Goal: Information Seeking & Learning: Learn about a topic

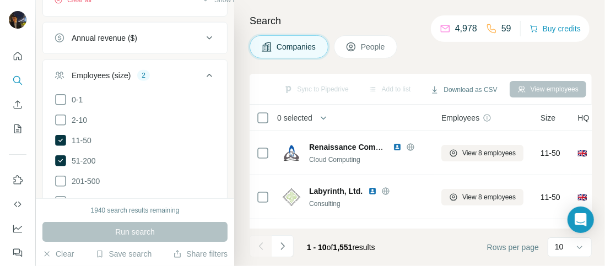
scroll to position [8, 0]
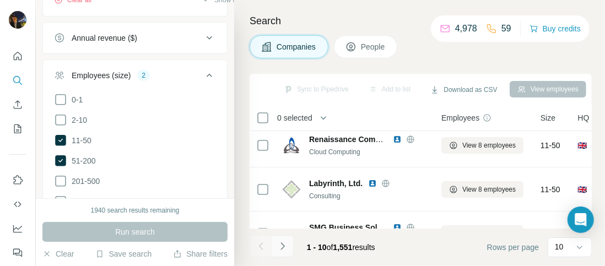
click at [288, 249] on button "Navigate to next page" at bounding box center [282, 246] width 22 height 22
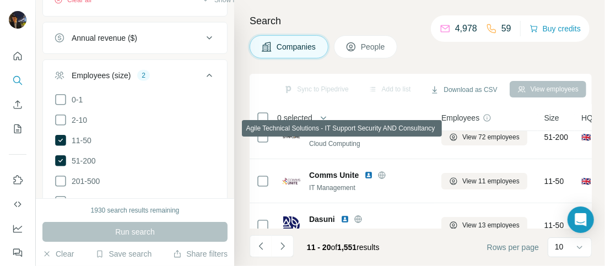
scroll to position [0, 0]
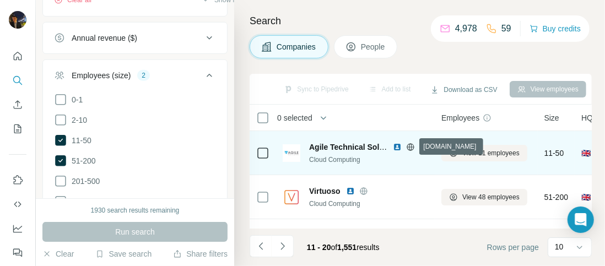
click at [410, 145] on icon at bounding box center [410, 147] width 9 height 9
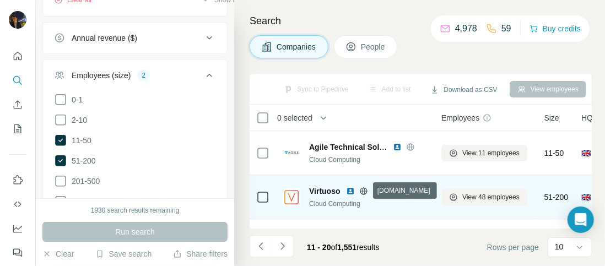
click at [364, 189] on icon at bounding box center [363, 191] width 9 height 9
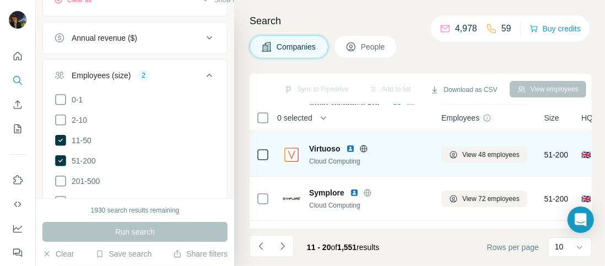
scroll to position [43, 0]
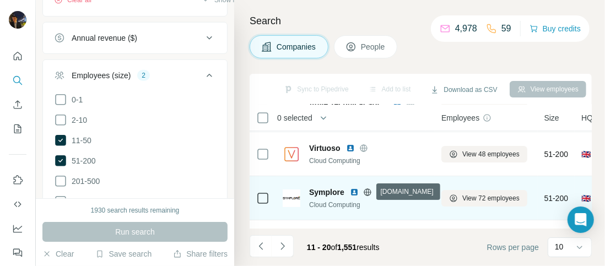
click at [367, 191] on icon at bounding box center [367, 192] width 9 height 9
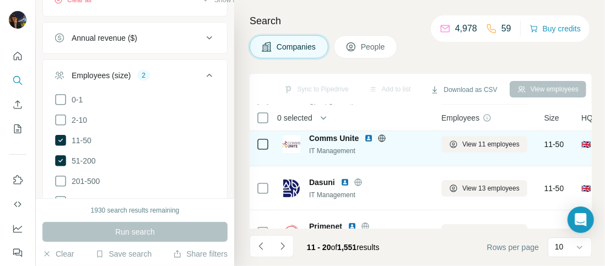
scroll to position [146, 0]
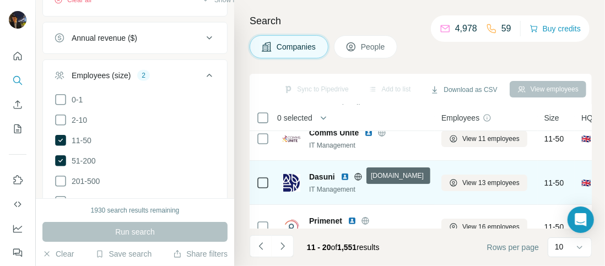
click at [360, 176] on icon at bounding box center [357, 176] width 7 height 1
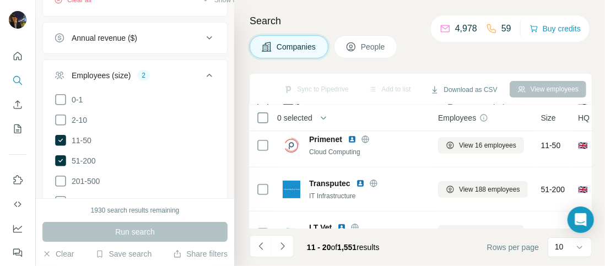
scroll to position [221, 6]
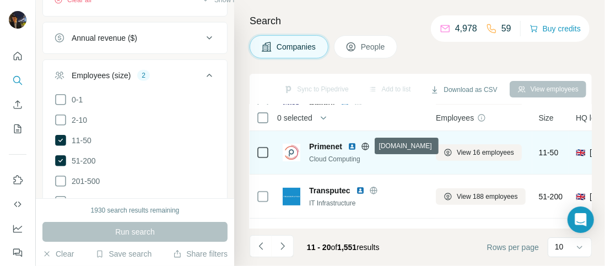
click at [365, 144] on icon at bounding box center [365, 146] width 9 height 9
click at [352, 145] on img at bounding box center [351, 146] width 9 height 9
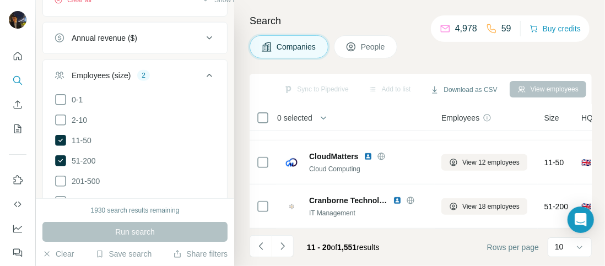
scroll to position [345, 0]
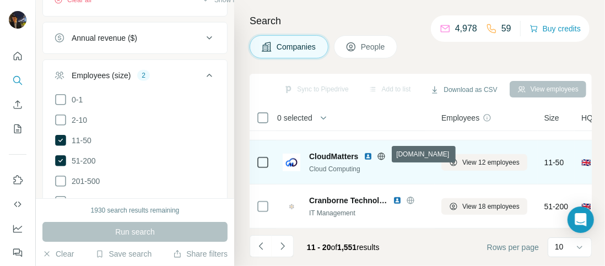
click at [382, 153] on icon at bounding box center [381, 156] width 7 height 7
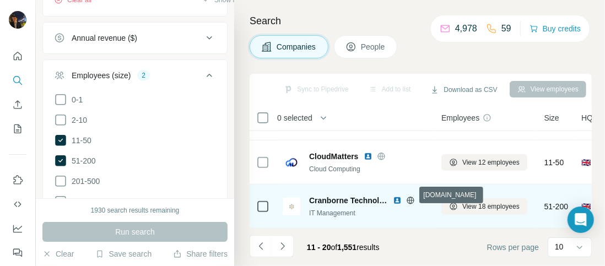
click at [410, 196] on icon at bounding box center [410, 200] width 9 height 9
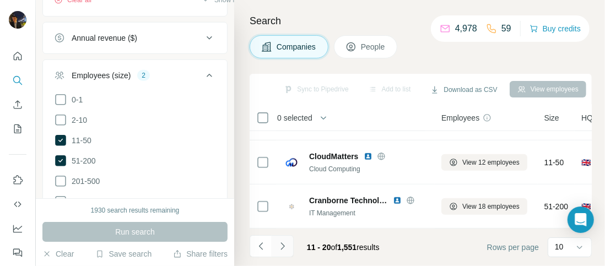
click at [284, 248] on icon "Navigate to next page" at bounding box center [282, 246] width 11 height 11
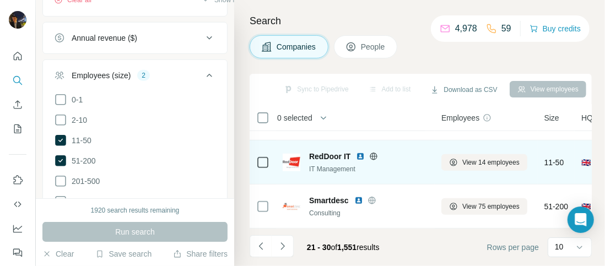
click at [358, 152] on img at bounding box center [360, 156] width 9 height 9
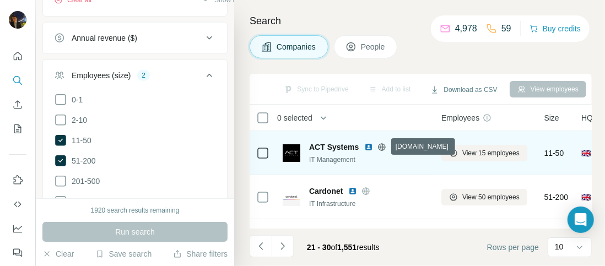
click at [383, 146] on icon at bounding box center [381, 146] width 7 height 1
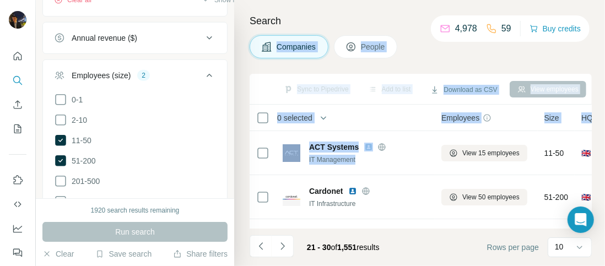
drag, startPoint x: 413, startPoint y: 164, endPoint x: 357, endPoint y: -38, distance: 209.1
click at [357, 0] on html "New search Hide Company lookalikes 2 Find companies similar to one you've succe…" at bounding box center [302, 174] width 605 height 349
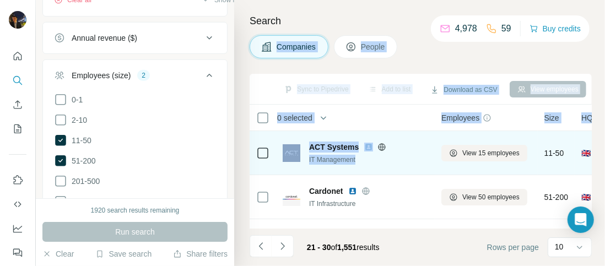
click at [366, 146] on img at bounding box center [368, 147] width 9 height 9
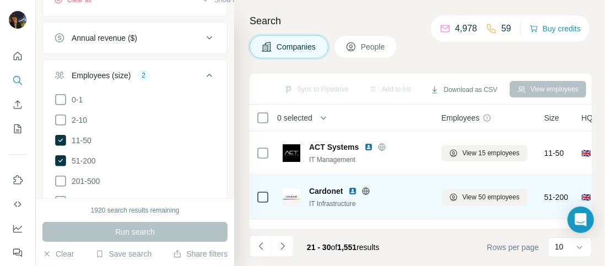
click at [364, 188] on icon at bounding box center [365, 190] width 7 height 7
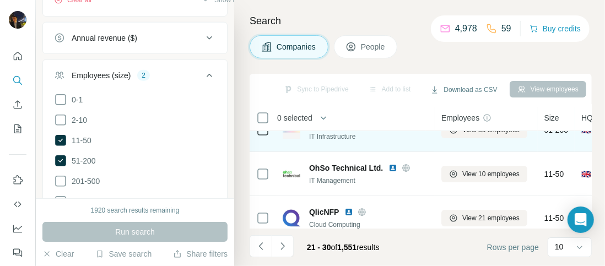
scroll to position [69, 0]
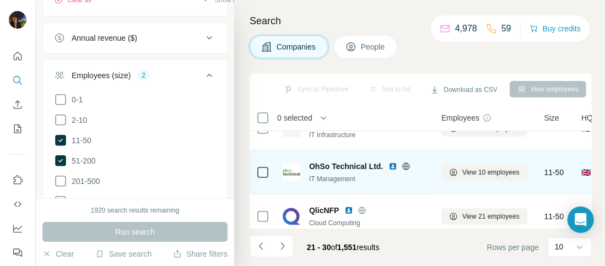
click at [405, 164] on icon at bounding box center [405, 166] width 9 height 9
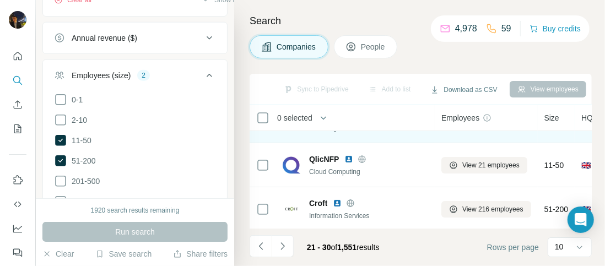
scroll to position [120, 0]
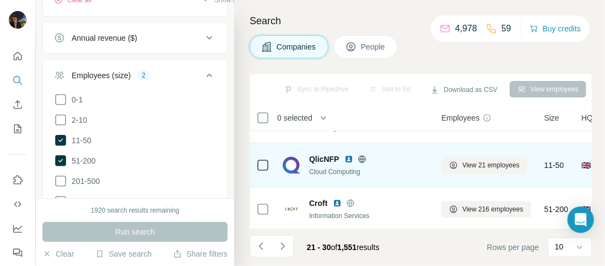
click at [362, 159] on icon at bounding box center [362, 158] width 3 height 7
